Goal: Task Accomplishment & Management: Use online tool/utility

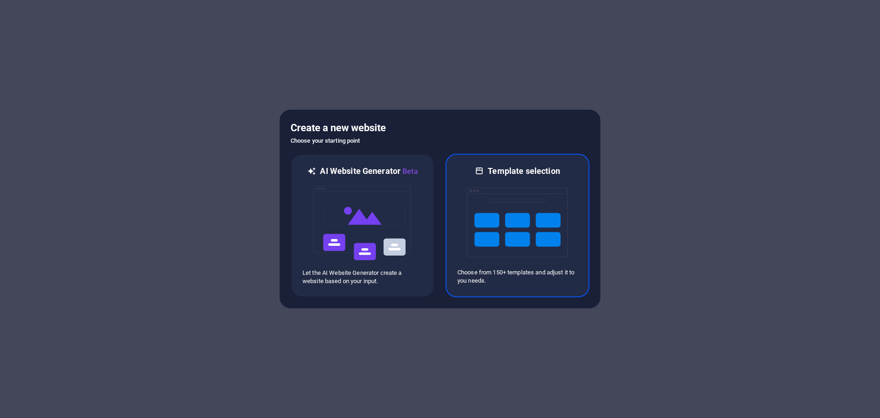
click at [502, 243] on img at bounding box center [517, 223] width 101 height 92
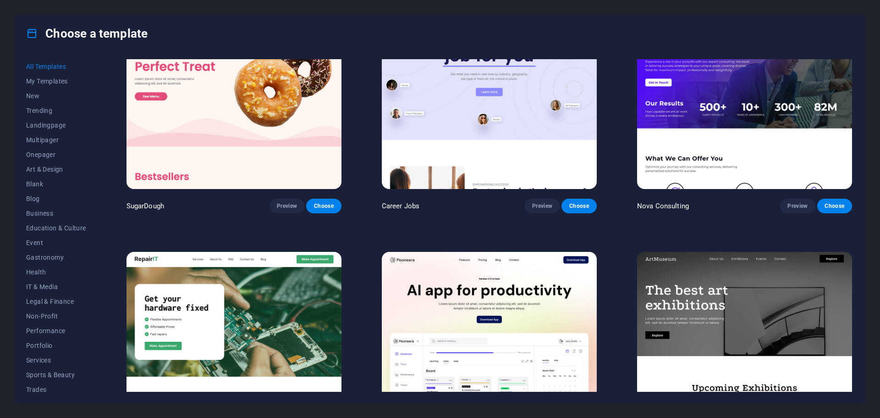
scroll to position [92, 0]
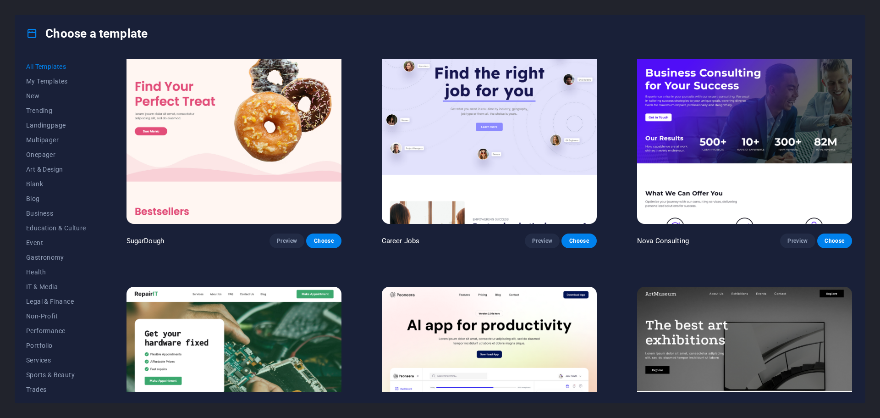
scroll to position [0, 0]
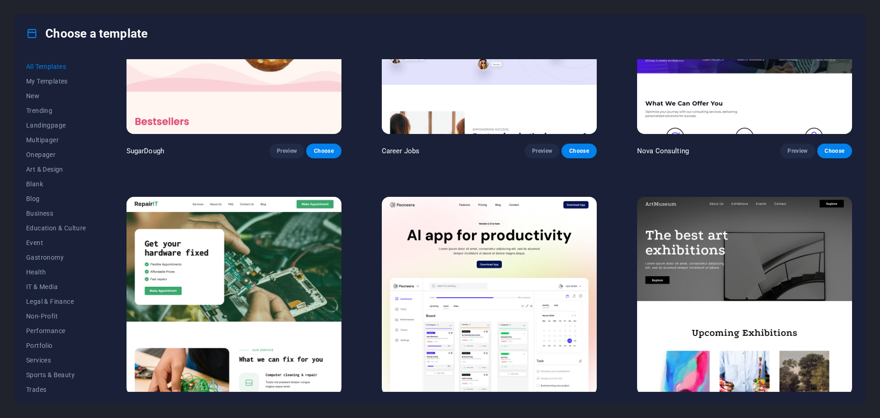
scroll to position [367, 0]
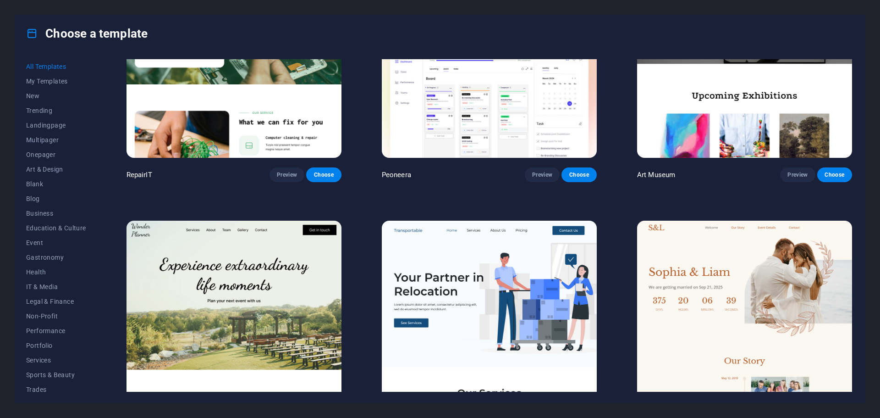
scroll to position [458, 0]
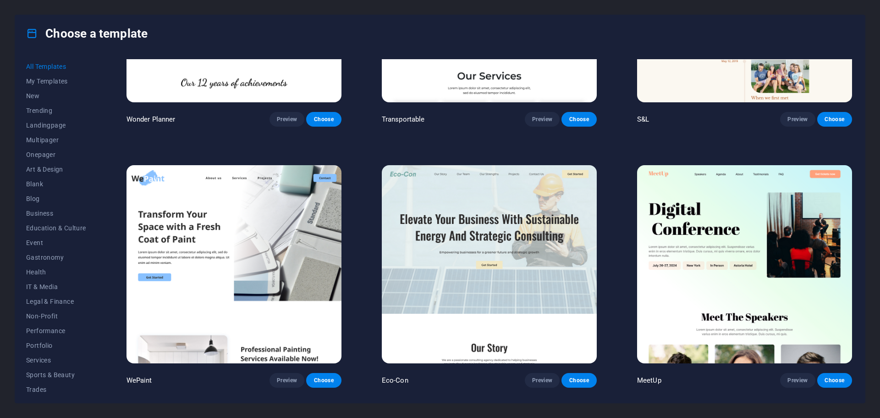
scroll to position [825, 0]
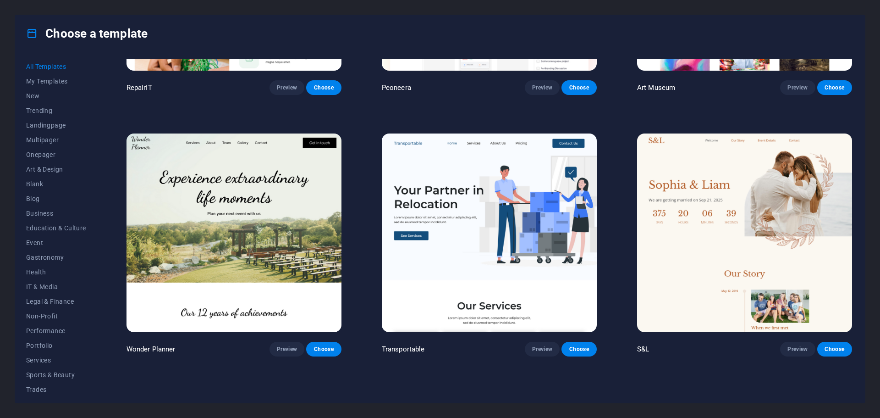
scroll to position [413, 0]
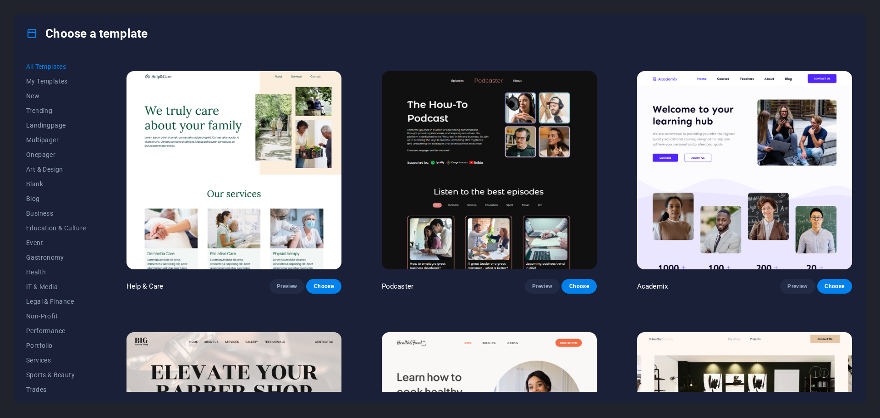
scroll to position [1054, 0]
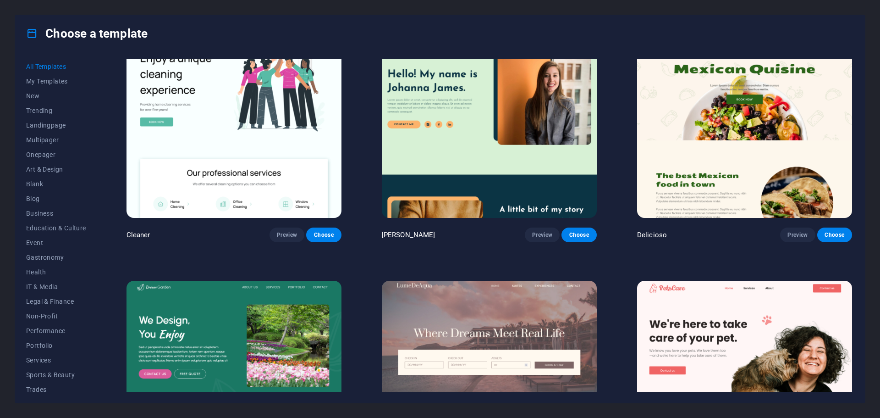
scroll to position [2017, 0]
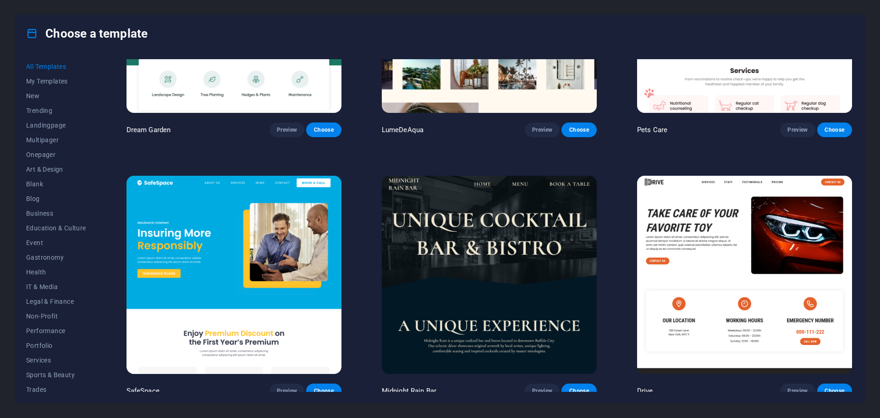
scroll to position [2338, 0]
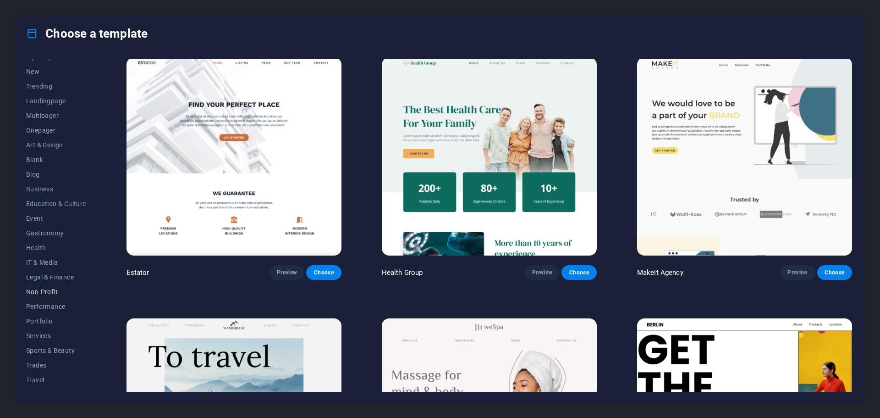
scroll to position [34, 0]
click at [44, 252] on span "IT & Media" at bounding box center [56, 251] width 60 height 7
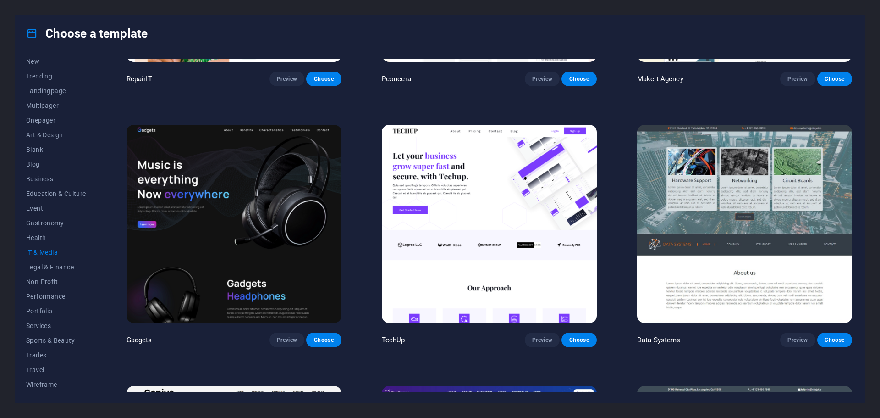
click at [376, 252] on div "RepairIT Preview Choose Peoneera Preview Choose MakeIt Agency Preview Choose Ga…" at bounding box center [489, 365] width 729 height 1007
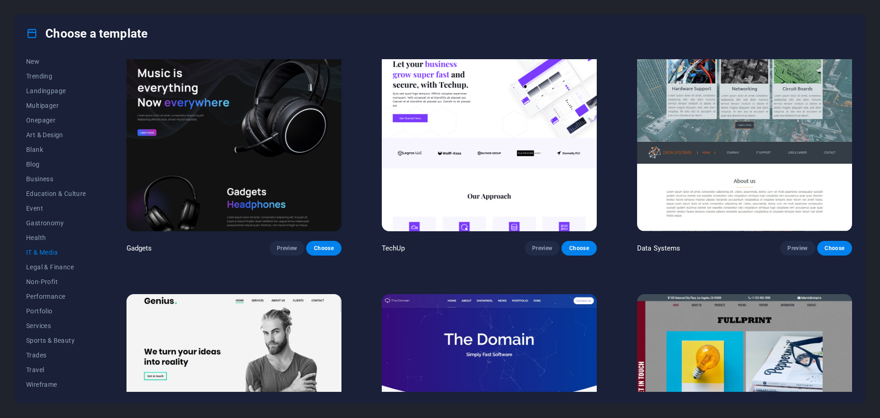
scroll to position [289, 0]
click at [52, 94] on span "Landingpage" at bounding box center [56, 90] width 60 height 7
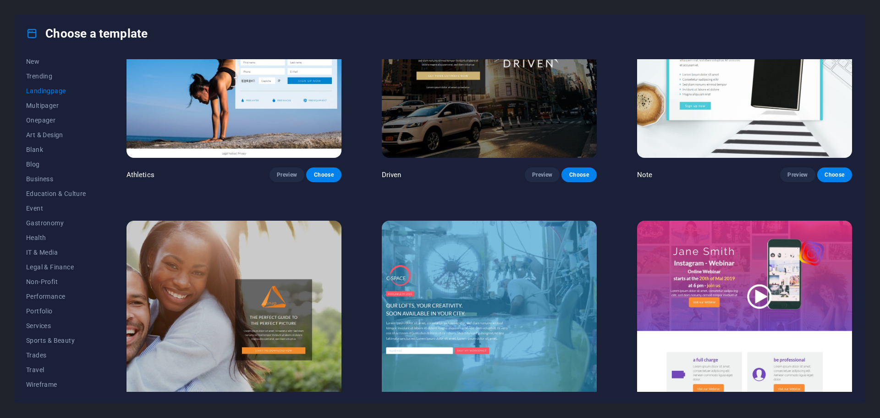
scroll to position [885, 0]
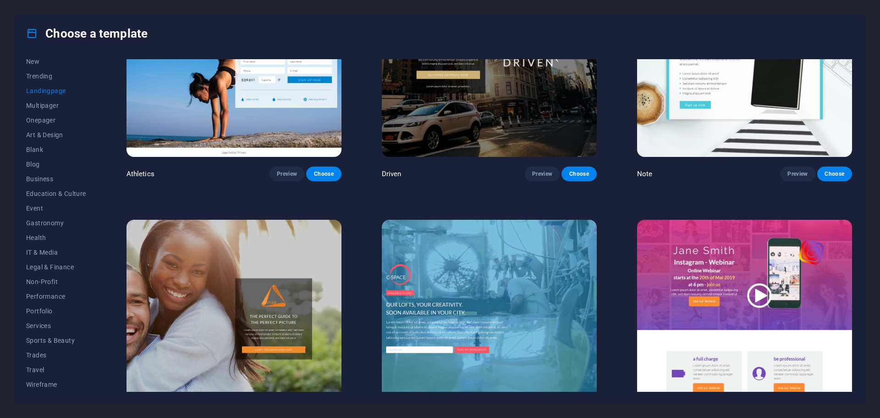
click at [369, 180] on div "Klank Preview Choose Culture Preview Choose Phonic Preview Choose Code Preview …" at bounding box center [489, 330] width 729 height 2312
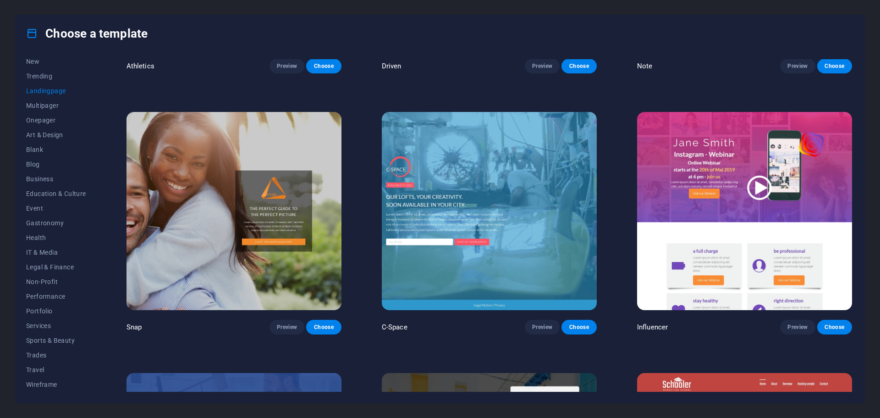
scroll to position [1160, 0]
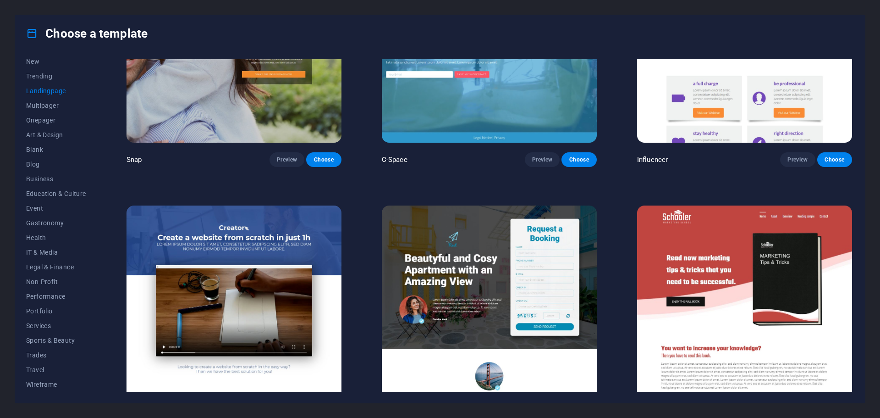
click at [360, 208] on div "Klank Preview Choose Culture Preview Choose Phonic Preview Choose Code Preview …" at bounding box center [489, 55] width 729 height 2312
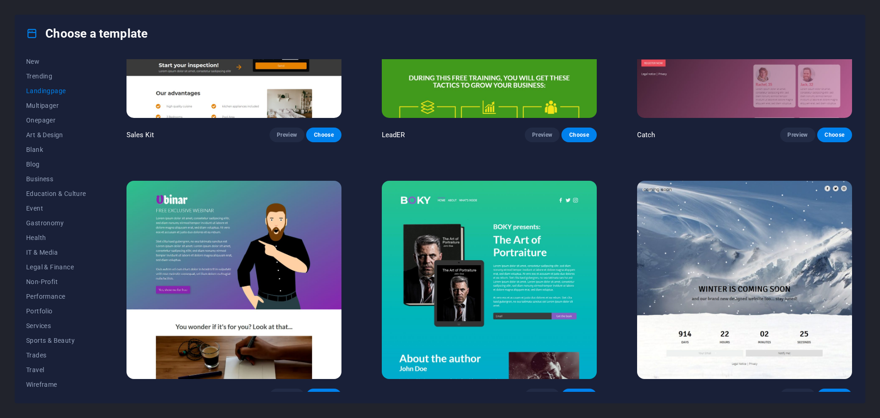
scroll to position [1848, 0]
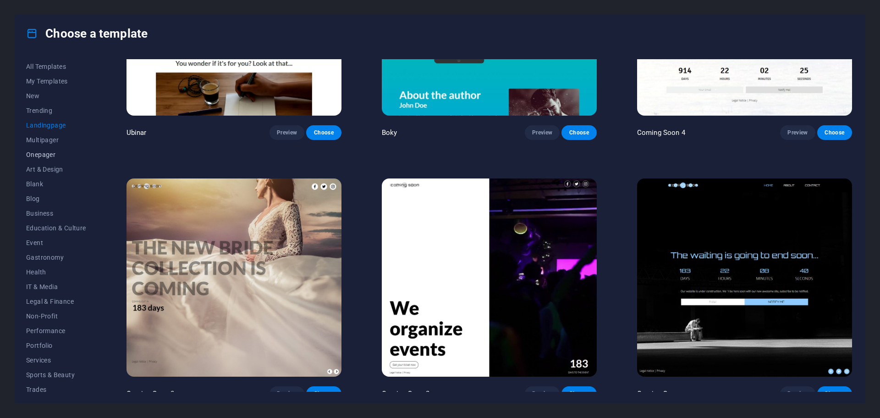
click at [32, 151] on span "Onepager" at bounding box center [56, 154] width 60 height 7
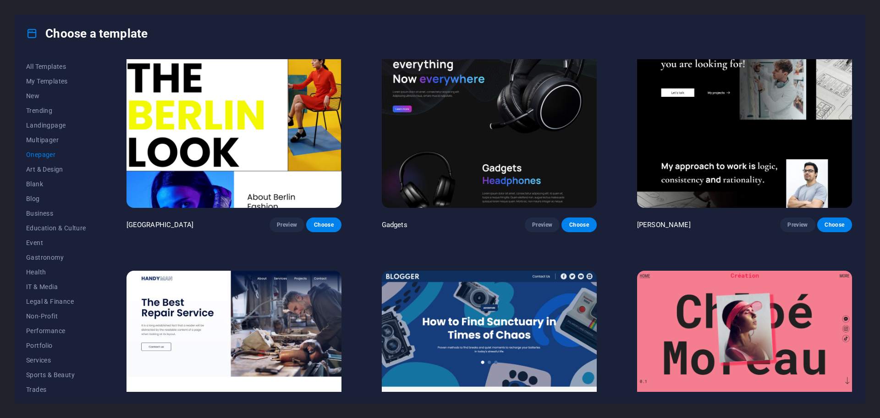
scroll to position [962, 0]
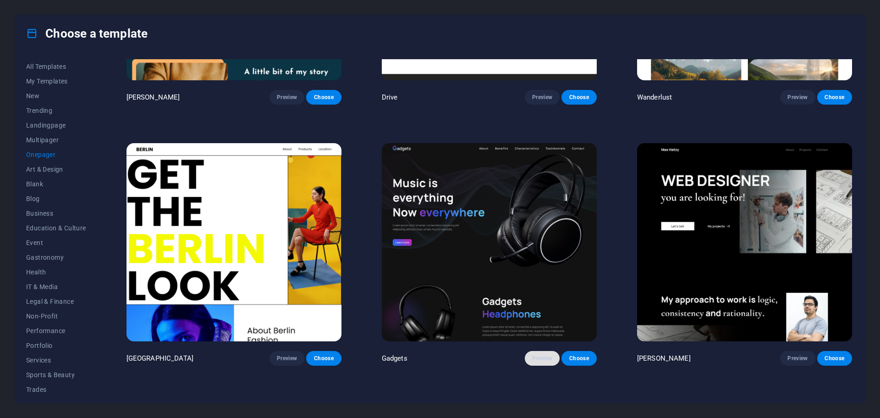
click at [544, 354] on span "Preview" at bounding box center [542, 357] width 20 height 7
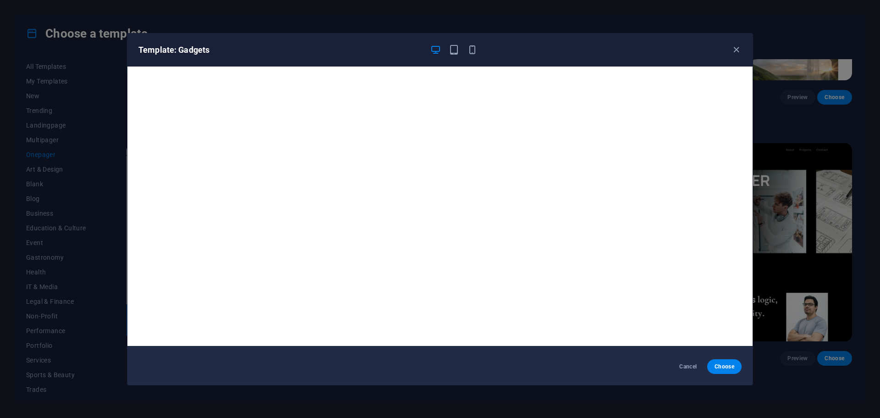
scroll to position [0, 0]
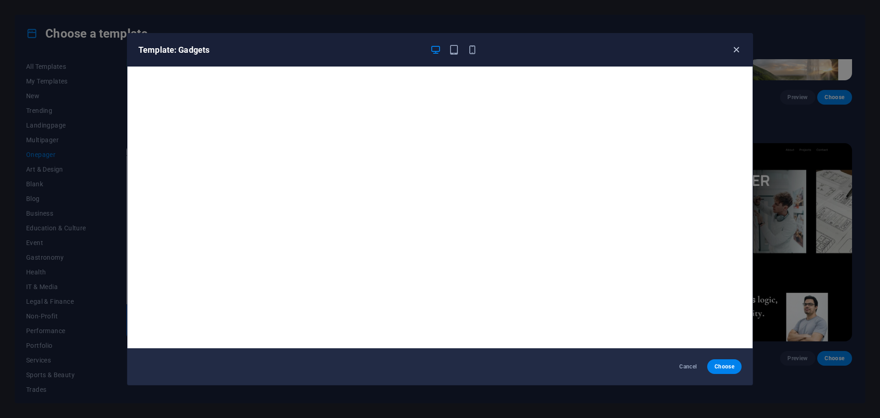
click at [736, 47] on icon "button" at bounding box center [736, 49] width 11 height 11
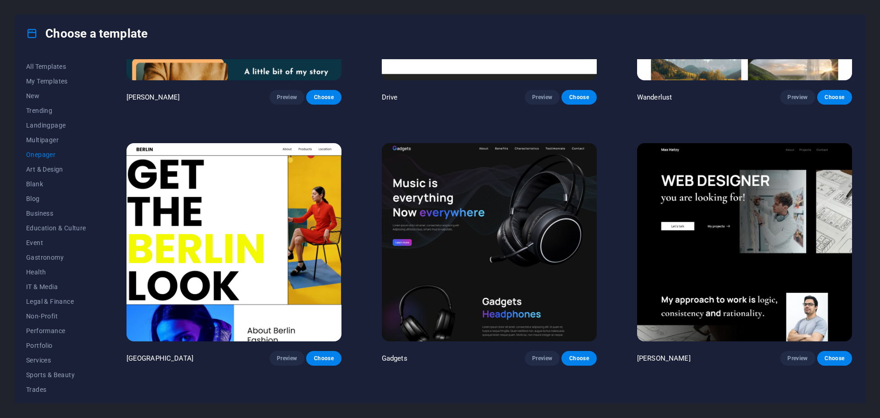
scroll to position [1283, 0]
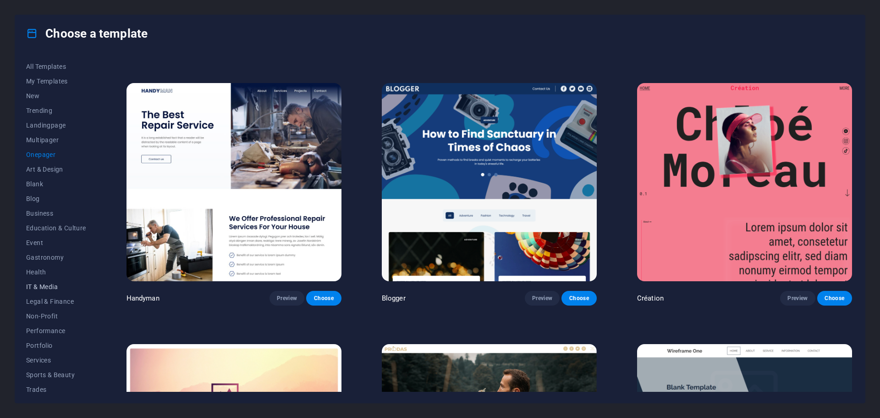
click at [42, 285] on span "IT & Media" at bounding box center [56, 286] width 60 height 7
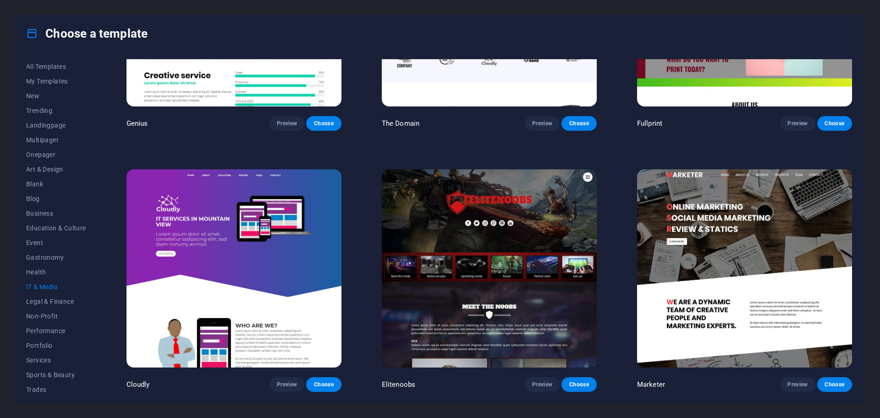
scroll to position [671, 0]
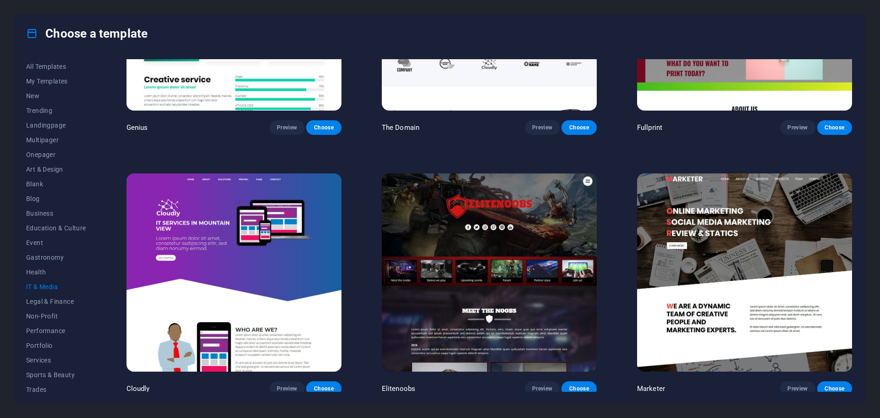
drag, startPoint x: 400, startPoint y: 160, endPoint x: 389, endPoint y: 158, distance: 11.6
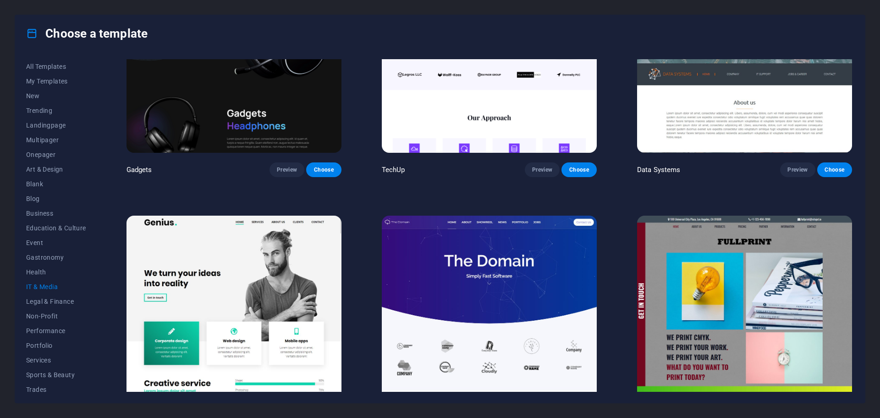
scroll to position [304, 0]
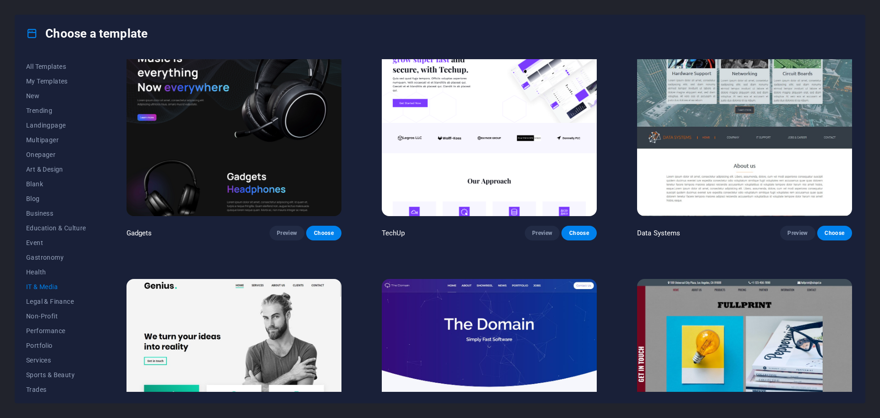
click at [610, 216] on div "RepairIT Preview Choose Peoneera Preview Choose MakeIt Agency Preview Choose Ga…" at bounding box center [489, 258] width 729 height 1007
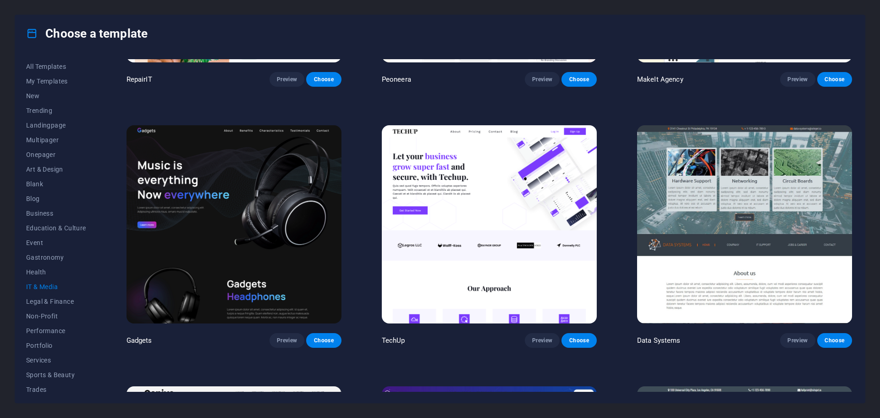
scroll to position [121, 0]
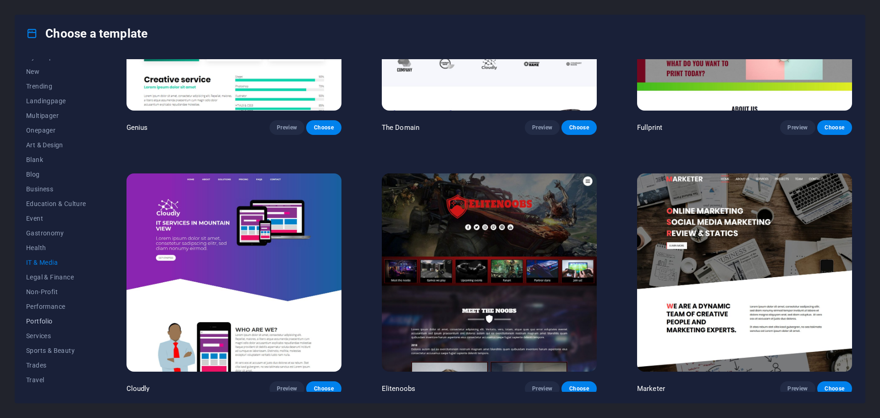
scroll to position [34, 0]
click at [49, 322] on span "Services" at bounding box center [56, 325] width 60 height 7
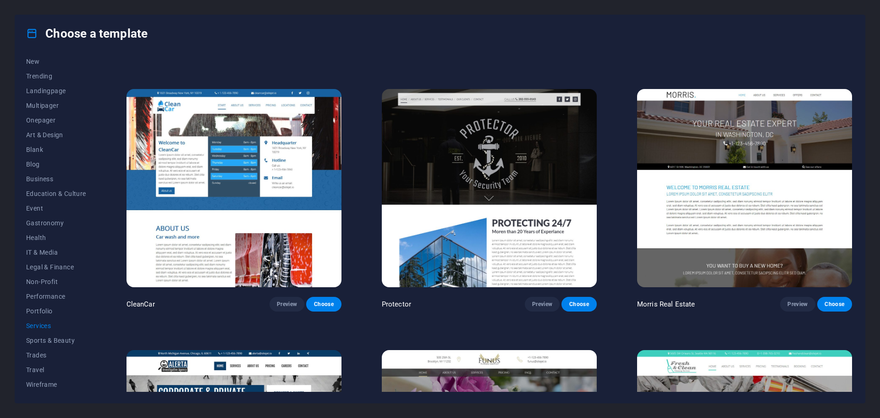
scroll to position [1129, 0]
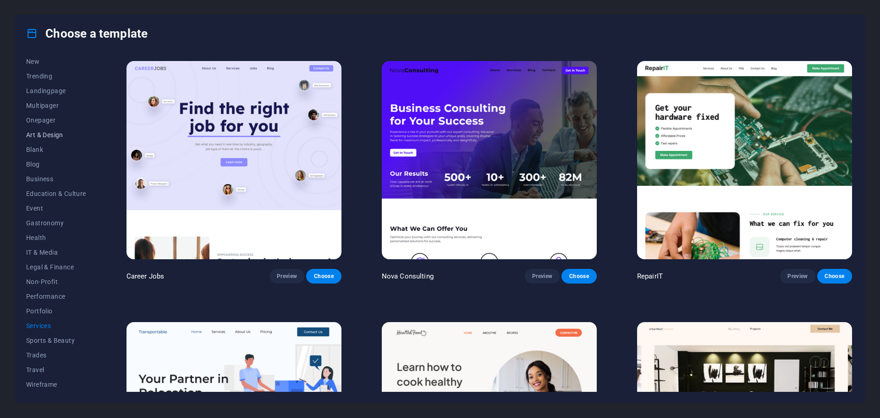
scroll to position [0, 0]
click at [31, 97] on span "New" at bounding box center [56, 95] width 60 height 7
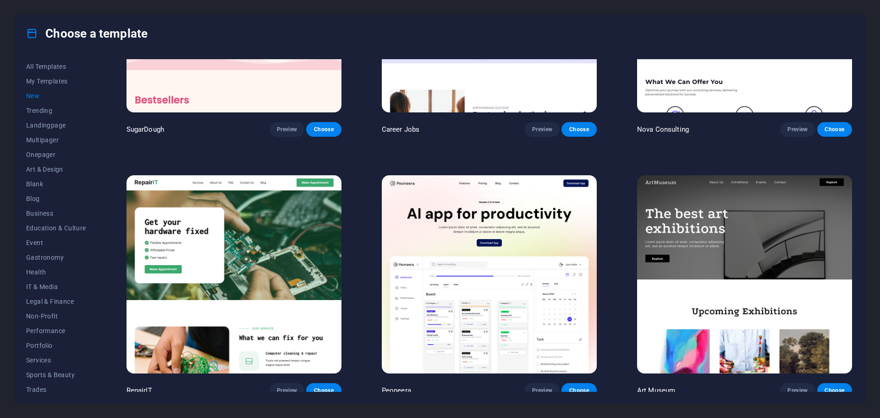
scroll to position [275, 0]
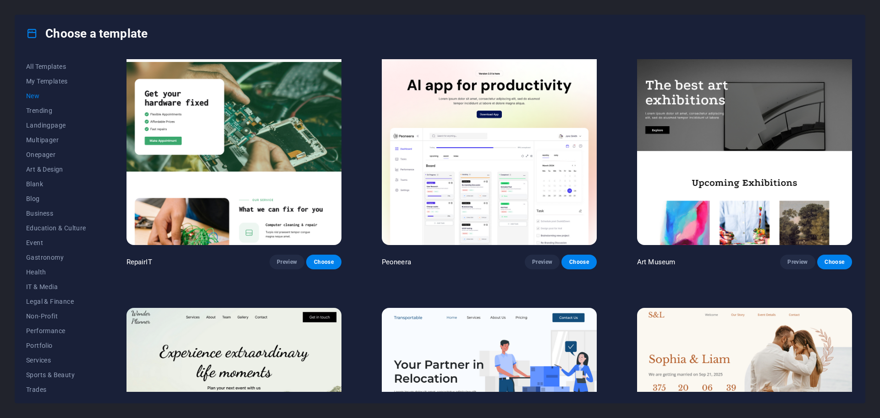
click at [369, 138] on div "SugarDough Preview Choose Career Jobs Preview Choose Nova Consulting Preview Ch…" at bounding box center [489, 418] width 729 height 1268
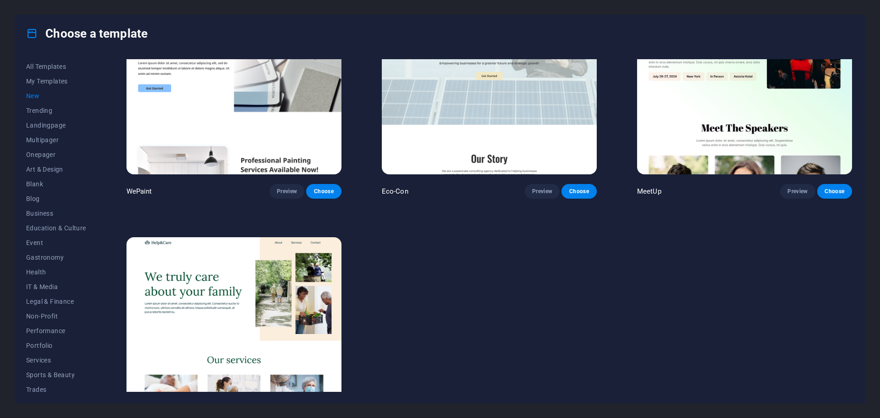
scroll to position [871, 0]
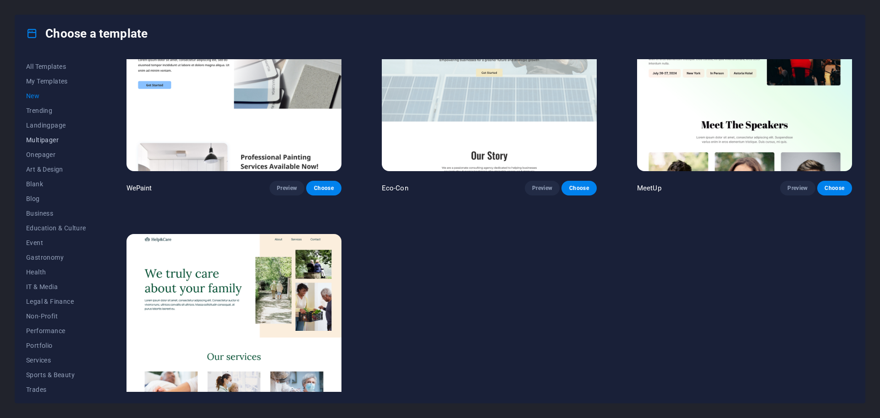
click at [35, 140] on span "Multipager" at bounding box center [56, 139] width 60 height 7
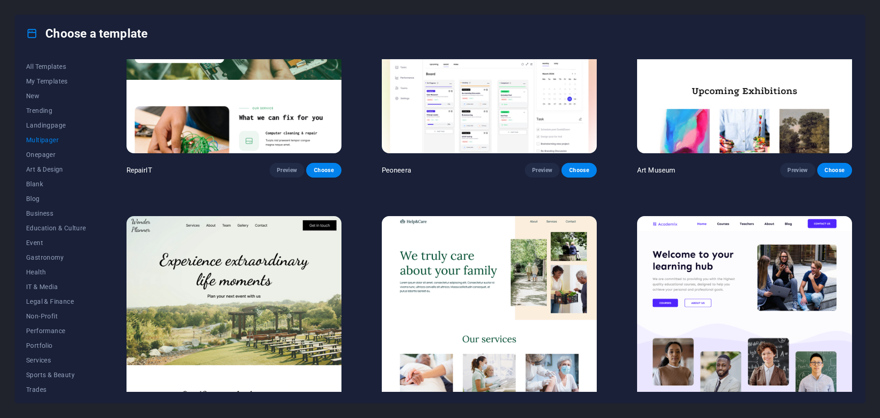
scroll to position [92, 0]
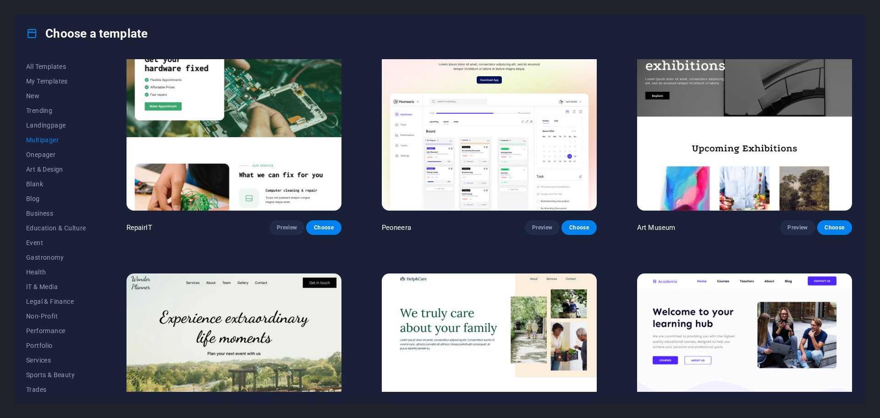
scroll to position [504, 0]
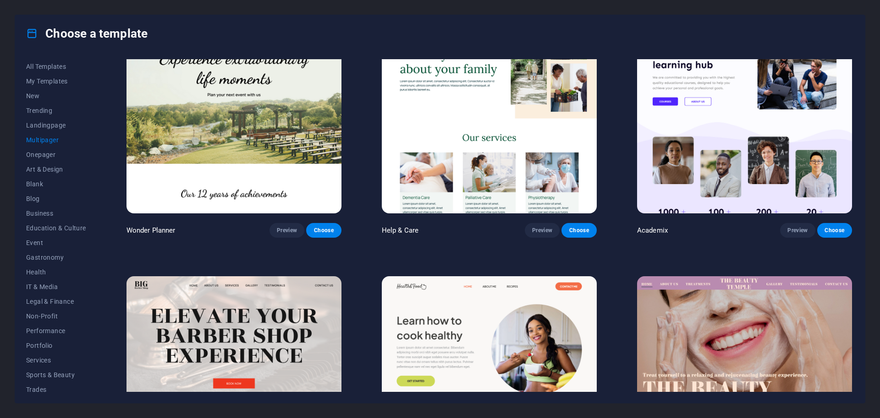
scroll to position [734, 0]
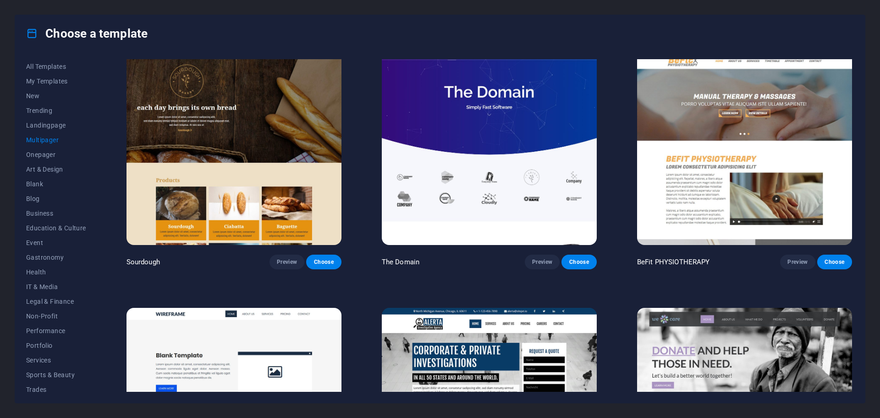
scroll to position [3622, 0]
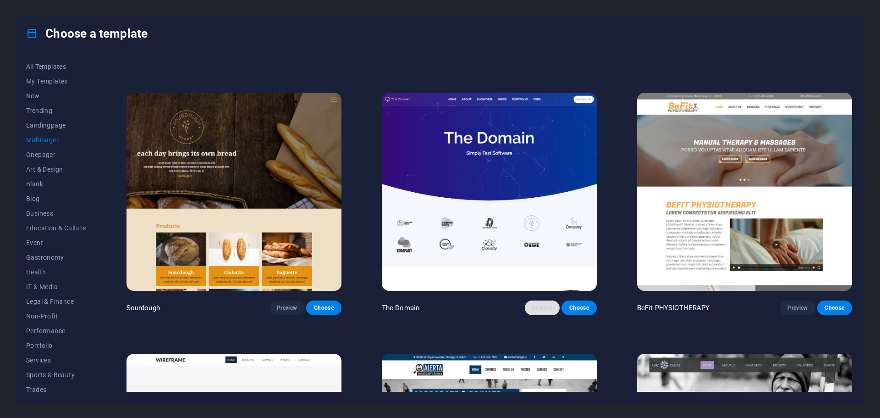
click at [545, 300] on button "Preview" at bounding box center [542, 307] width 35 height 15
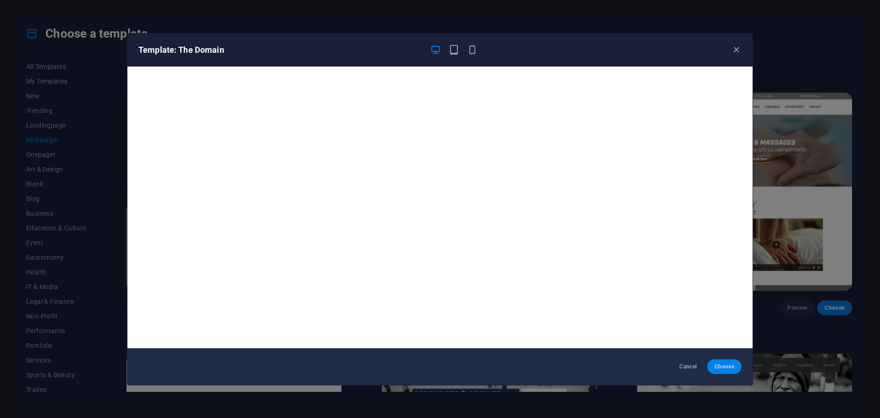
click at [729, 368] on span "Choose" at bounding box center [725, 366] width 20 height 7
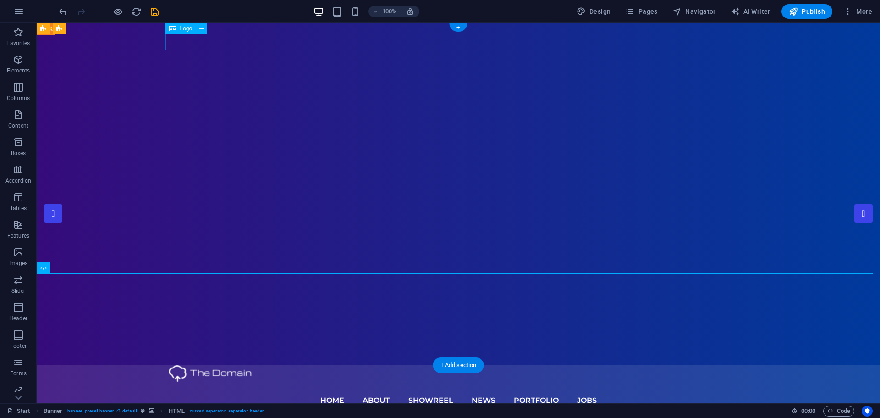
click at [219, 365] on div at bounding box center [458, 373] width 579 height 17
click at [187, 31] on span "Logo" at bounding box center [186, 29] width 12 height 6
click at [204, 28] on icon at bounding box center [201, 29] width 5 height 10
click at [183, 26] on span "Logo" at bounding box center [186, 29] width 12 height 6
click at [182, 29] on span "Logo" at bounding box center [186, 29] width 12 height 6
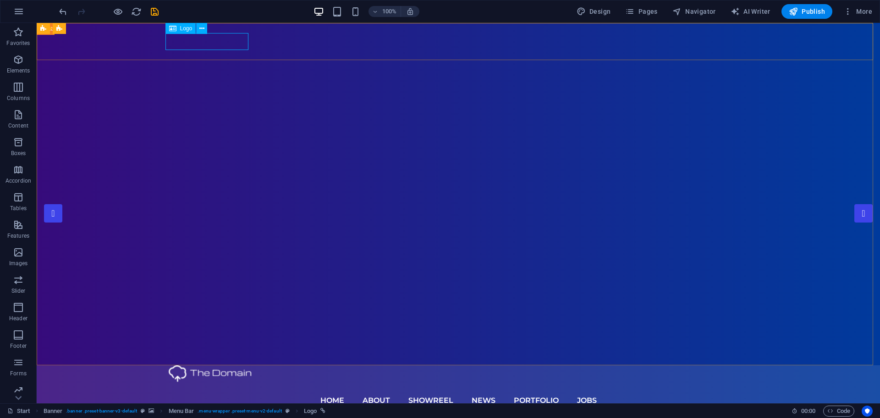
click at [182, 29] on span "Logo" at bounding box center [186, 29] width 12 height 6
select select "px"
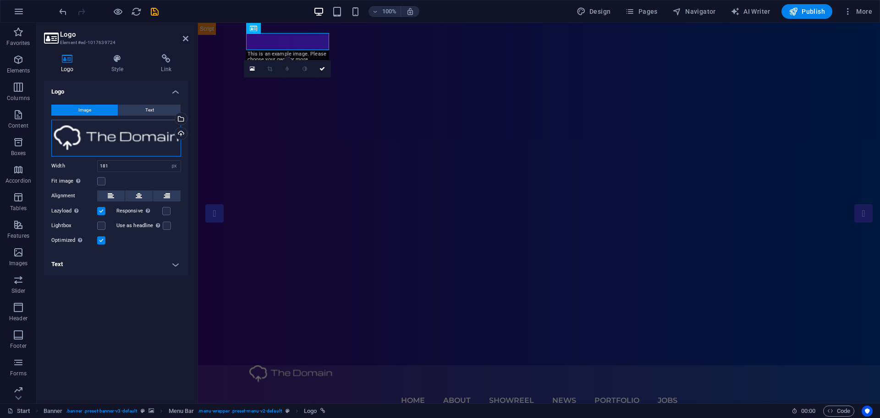
click at [159, 136] on div "Drag files here, click to choose files or select files from Files or our free s…" at bounding box center [116, 138] width 130 height 37
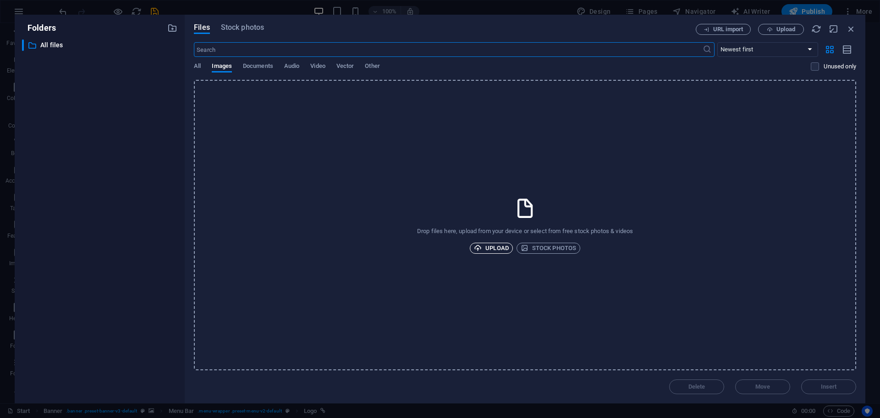
click at [493, 249] on span "Upload" at bounding box center [491, 248] width 35 height 11
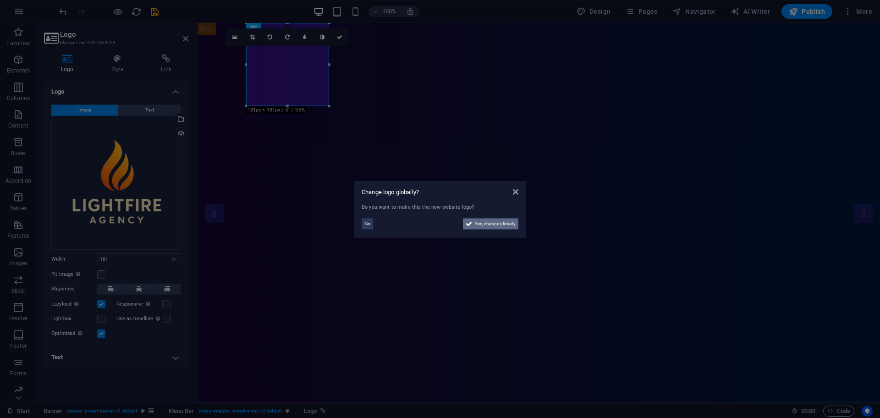
click at [494, 229] on span "Yes, change globally" at bounding box center [495, 223] width 41 height 11
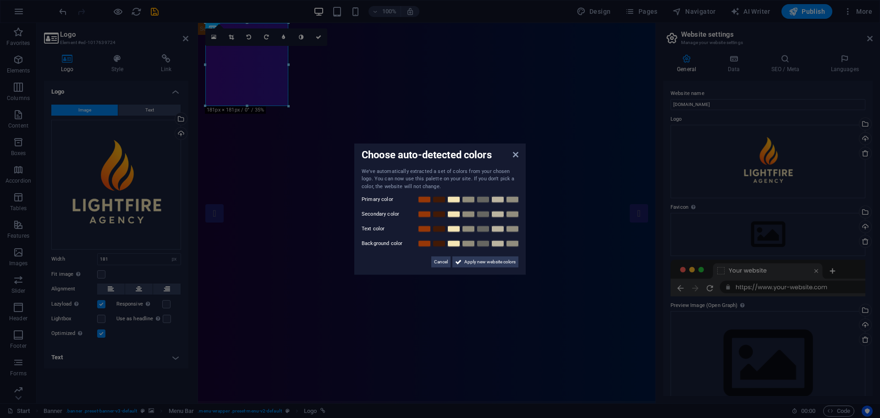
click at [263, 87] on aside "Choose auto-detected colors We've automatically extracted a set of colors from …" at bounding box center [440, 209] width 880 height 418
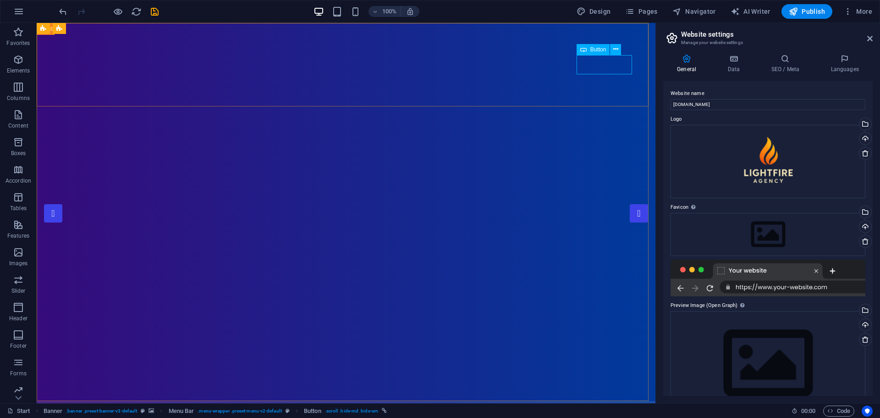
click at [599, 48] on span "Button" at bounding box center [598, 50] width 16 height 6
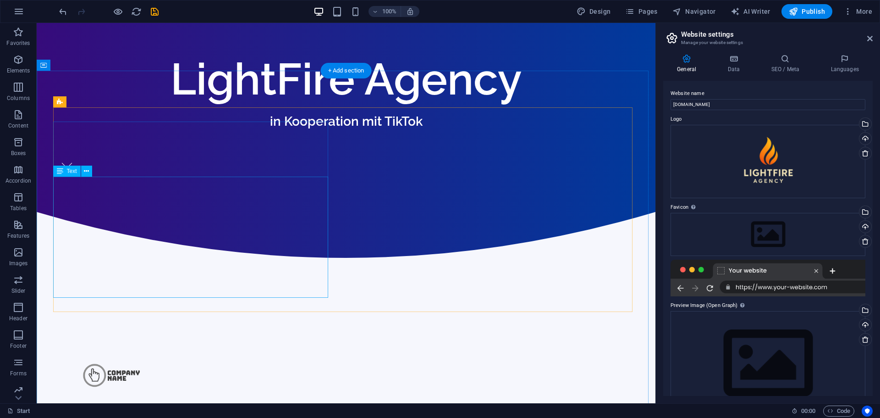
scroll to position [550, 0]
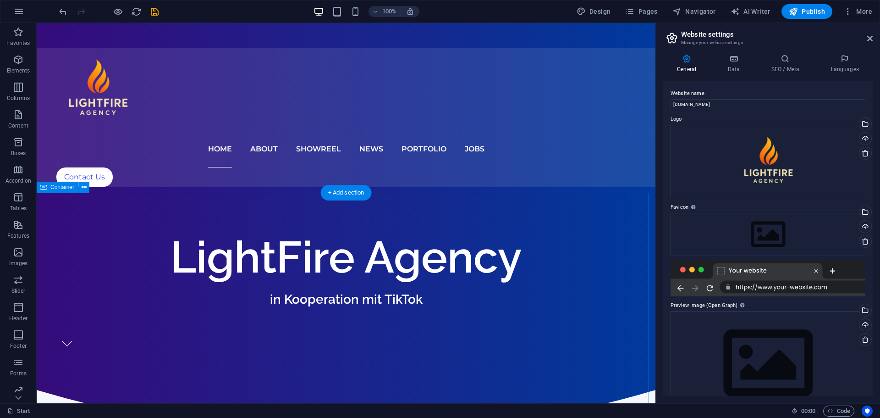
scroll to position [275, 0]
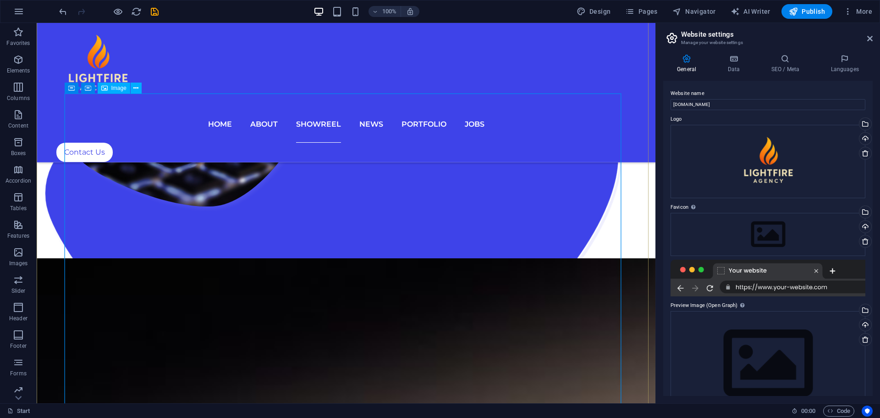
scroll to position [2842, 0]
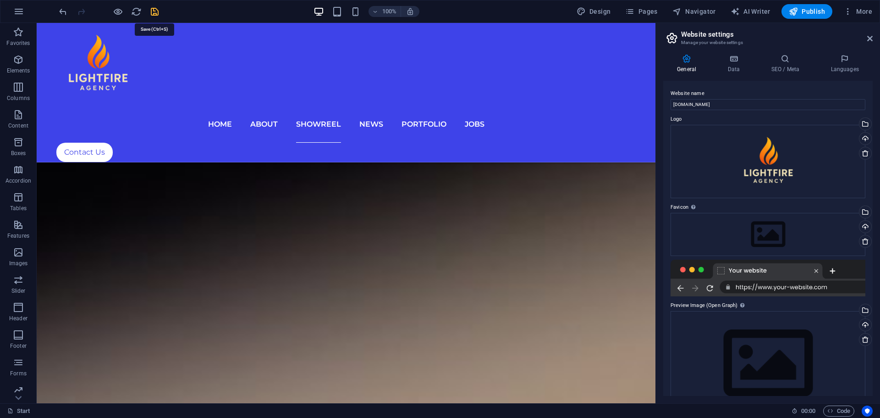
click at [154, 11] on icon "save" at bounding box center [154, 11] width 11 height 11
checkbox input "false"
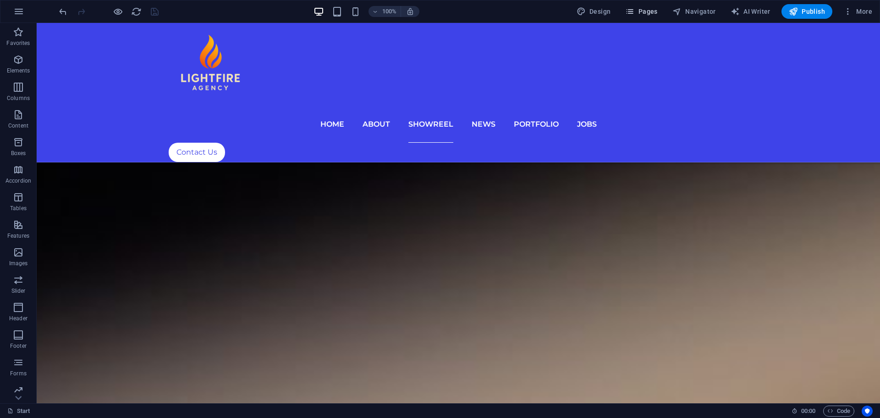
click at [642, 8] on span "Pages" at bounding box center [641, 11] width 32 height 9
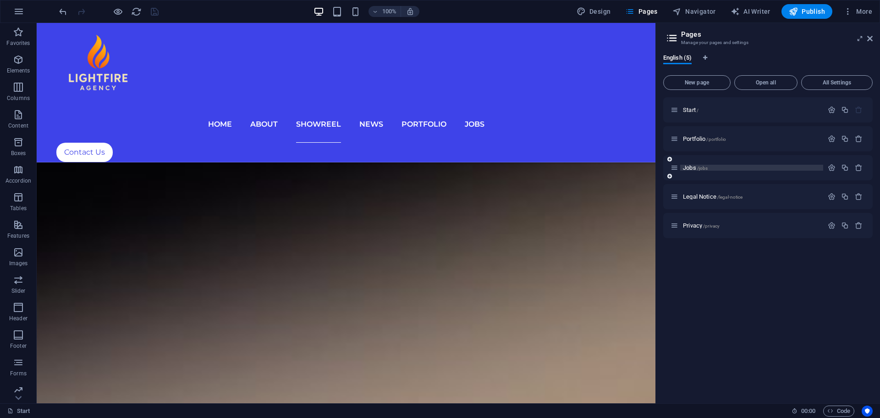
click at [749, 169] on p "Jobs /jobs" at bounding box center [752, 168] width 138 height 6
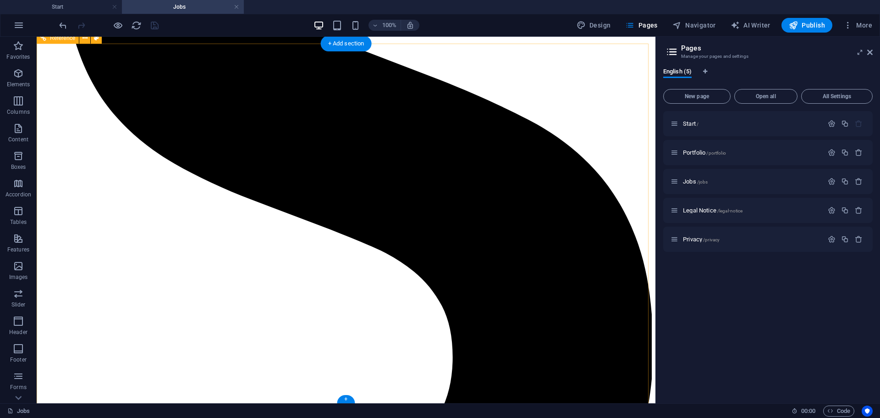
scroll to position [1205, 0]
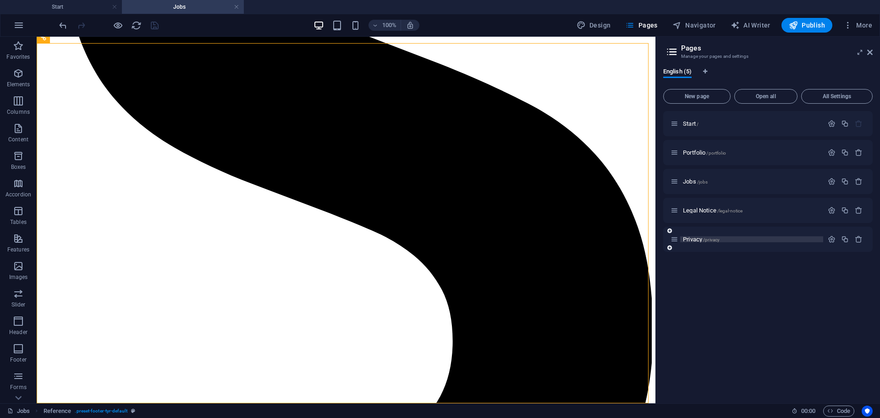
click at [690, 241] on span "Privacy /privacy" at bounding box center [701, 239] width 37 height 7
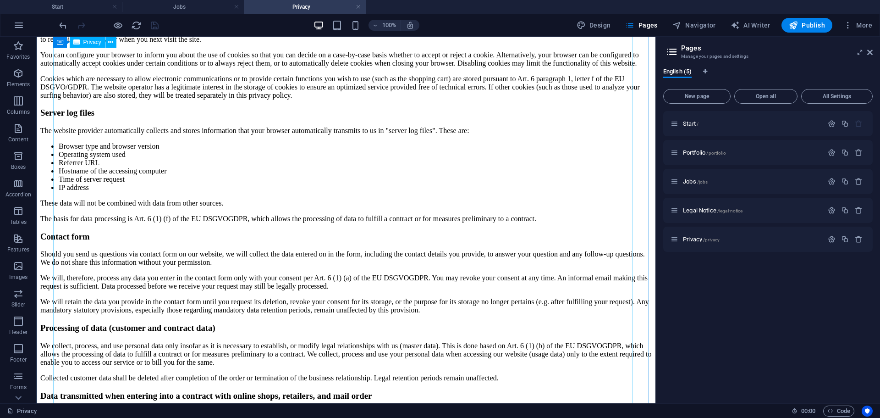
scroll to position [1054, 0]
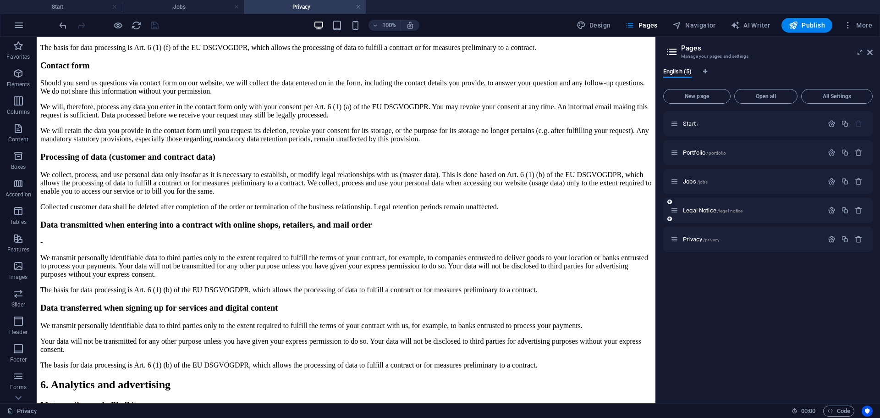
click at [694, 206] on div "Legal Notice /legal-notice" at bounding box center [747, 210] width 153 height 11
click at [695, 211] on span "Legal Notice /legal-notice" at bounding box center [713, 210] width 60 height 7
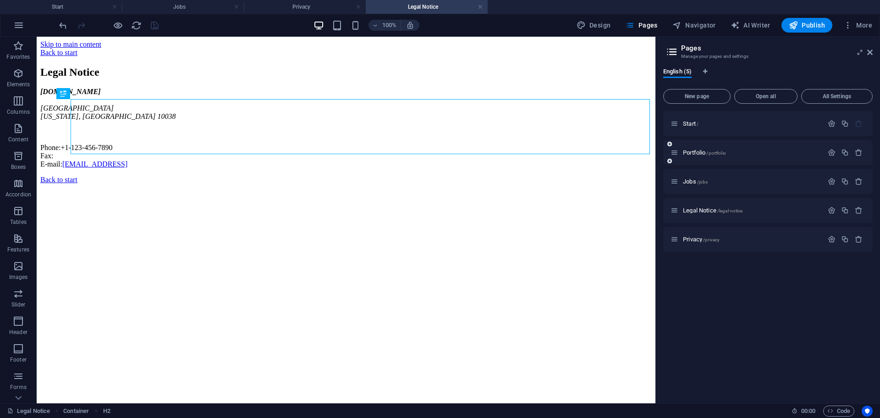
scroll to position [0, 0]
click at [696, 152] on span "Portfolio /portfolio" at bounding box center [704, 152] width 43 height 7
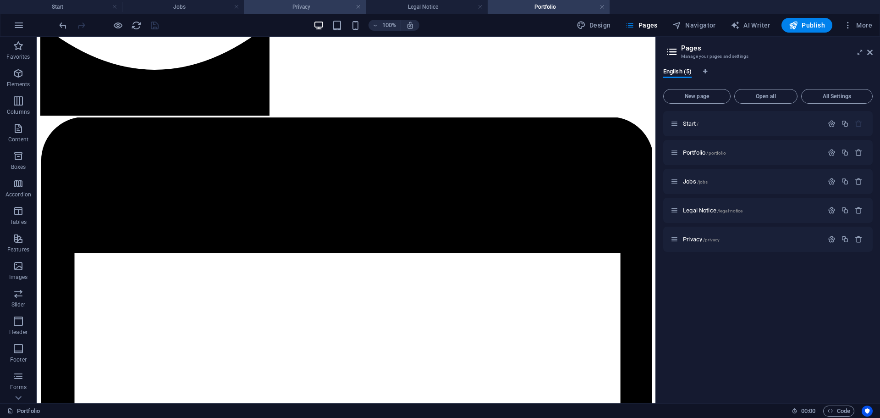
scroll to position [734, 0]
